Goal: Information Seeking & Learning: Find specific page/section

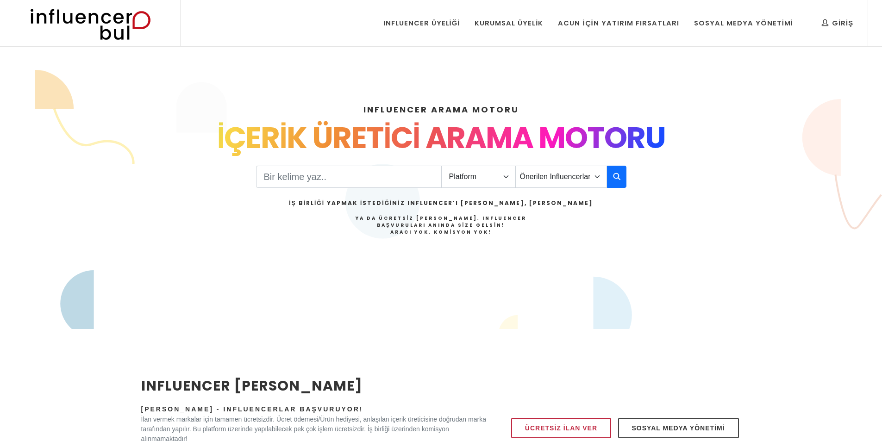
click at [431, 184] on input "Search" at bounding box center [349, 177] width 186 height 22
click at [476, 183] on select "Platform Instagram Facebook Youtube Tiktok Twitter Twitch" at bounding box center [478, 177] width 75 height 22
select select "1"
click at [441, 166] on select "Platform Instagram Facebook Youtube Tiktok Twitter Twitch" at bounding box center [478, 177] width 75 height 22
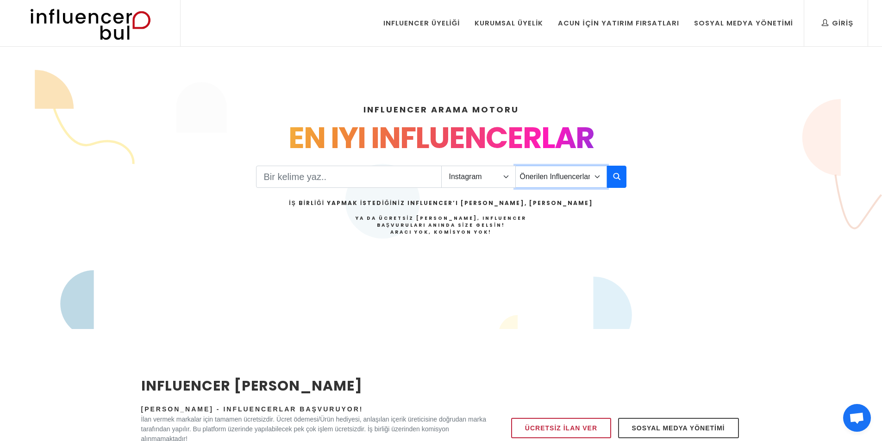
click at [548, 181] on select "Önerilen Influencerlar Aile & Çocuk & Ebeveyn Alışveriş & Giyim & Aksesuar Arab…" at bounding box center [561, 177] width 92 height 22
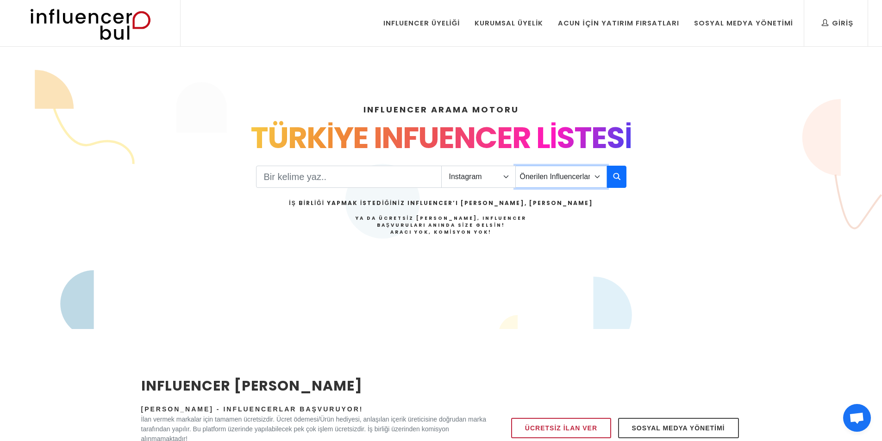
select select "2"
click at [515, 166] on select "Önerilen Influencerlar Aile & Çocuk & Ebeveyn Alışveriş & Giyim & Aksesuar Arab…" at bounding box center [561, 177] width 92 height 22
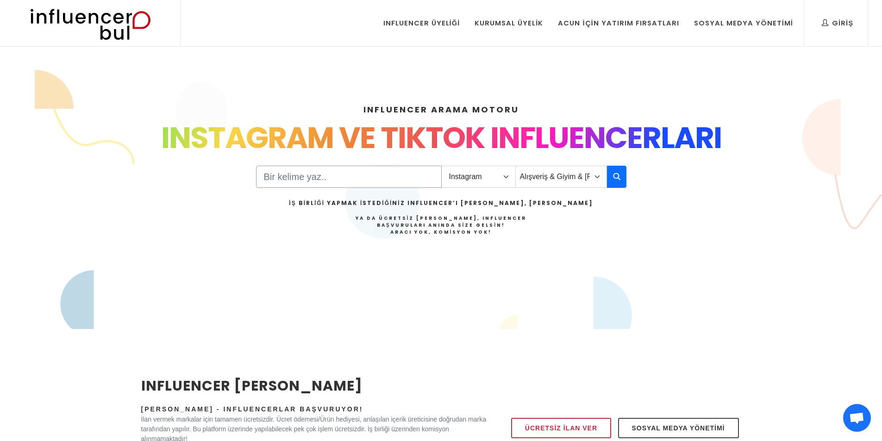
click at [381, 186] on input "Search" at bounding box center [349, 177] width 186 height 22
click at [612, 175] on button "button" at bounding box center [616, 177] width 19 height 22
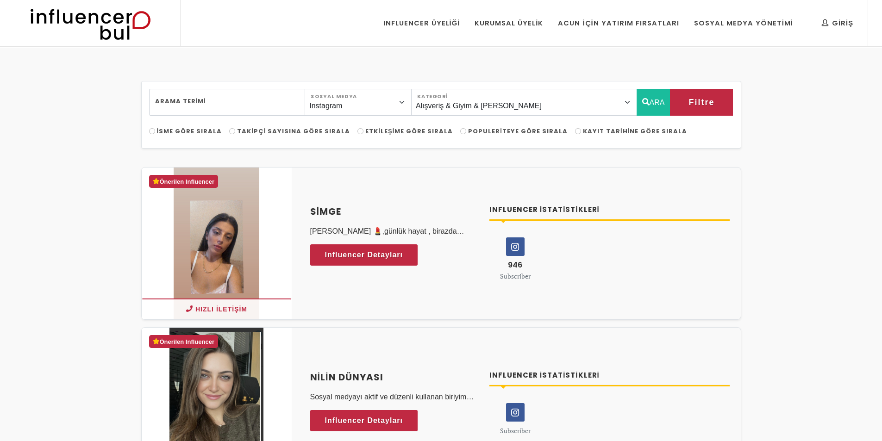
select select "2"
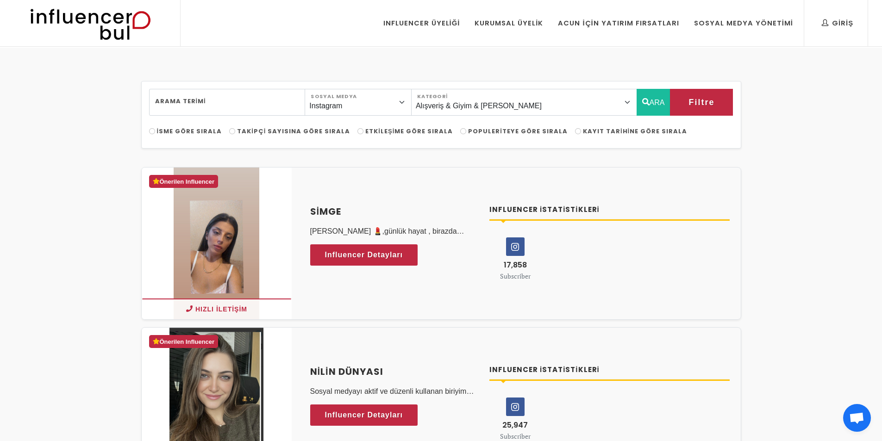
click at [303, 131] on span "Takipçi Sayısına Göre Sırala" at bounding box center [293, 131] width 113 height 9
click at [235, 131] on input "Takipçi Sayısına Göre Sırala" at bounding box center [232, 131] width 6 height 6
radio input "true"
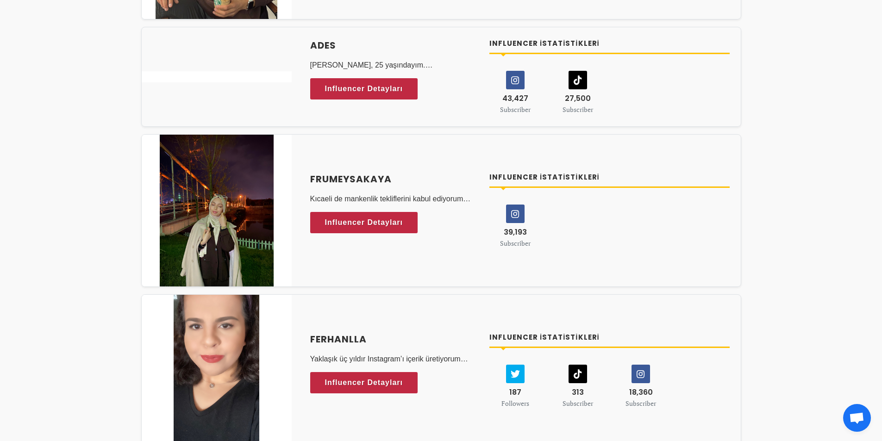
scroll to position [2887, 0]
